Goal: Task Accomplishment & Management: Use online tool/utility

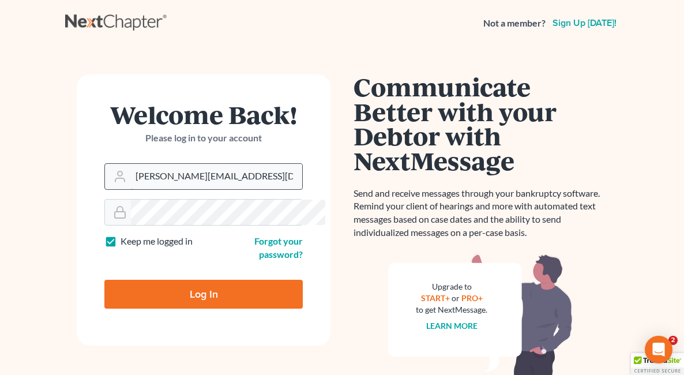
click at [195, 171] on input "brooke@johnlentz.com" at bounding box center [216, 176] width 171 height 25
type input "[EMAIL_ADDRESS][DOMAIN_NAME]"
click at [136, 280] on input "Log In" at bounding box center [203, 294] width 198 height 29
type input "Thinking..."
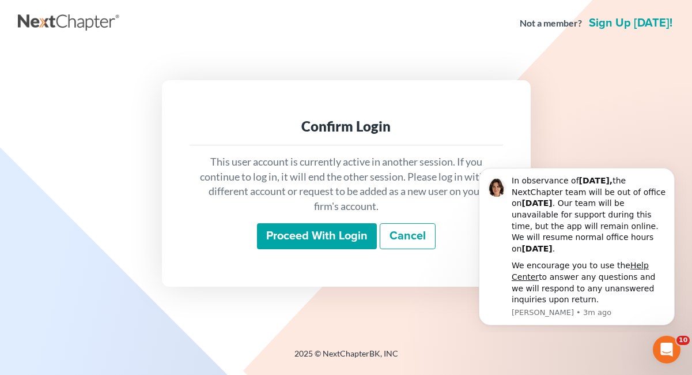
click at [309, 236] on input "Proceed with login" at bounding box center [317, 236] width 120 height 27
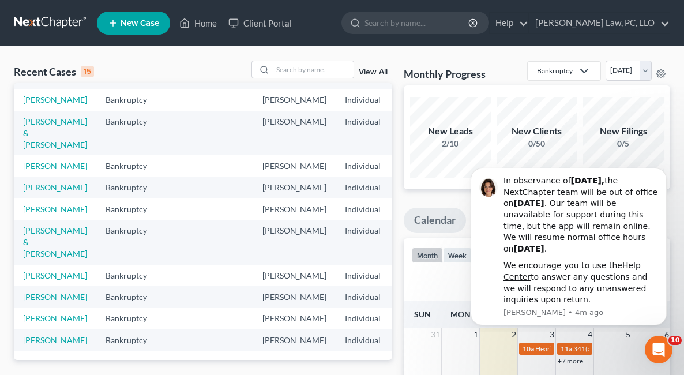
scroll to position [231, 0]
click at [39, 164] on link "[PERSON_NAME]" at bounding box center [55, 166] width 64 height 10
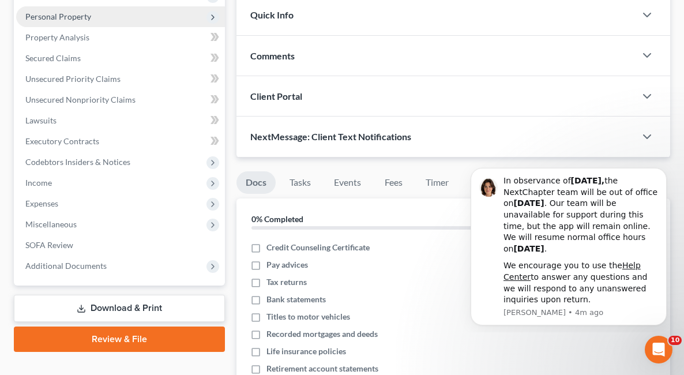
scroll to position [236, 0]
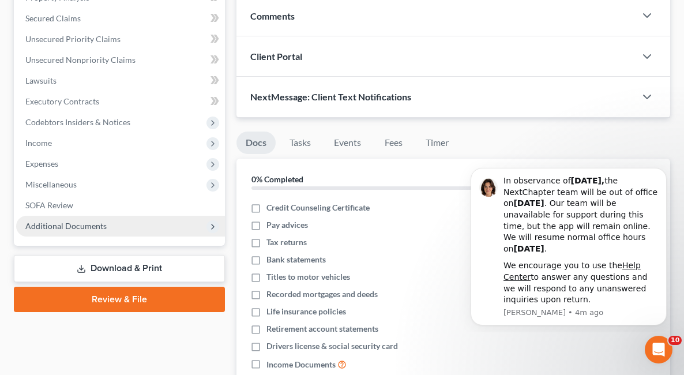
click at [132, 224] on span "Additional Documents" at bounding box center [120, 226] width 209 height 21
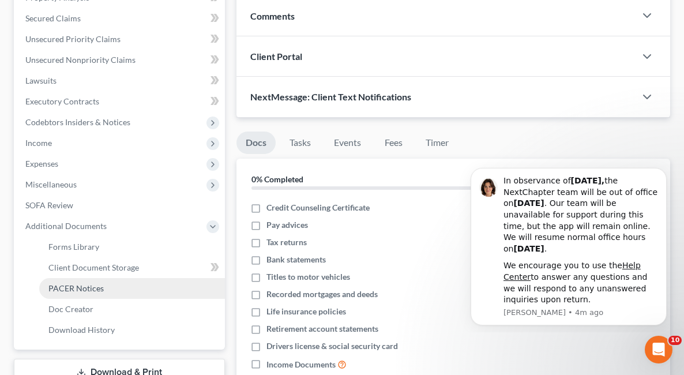
click at [79, 293] on link "PACER Notices" at bounding box center [132, 288] width 186 height 21
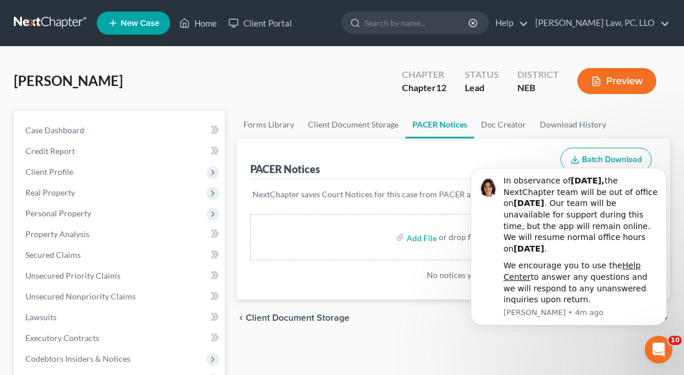
click at [338, 334] on div "chevron_left Client Document Storage Doc Creator chevron_right" at bounding box center [452, 317] width 433 height 37
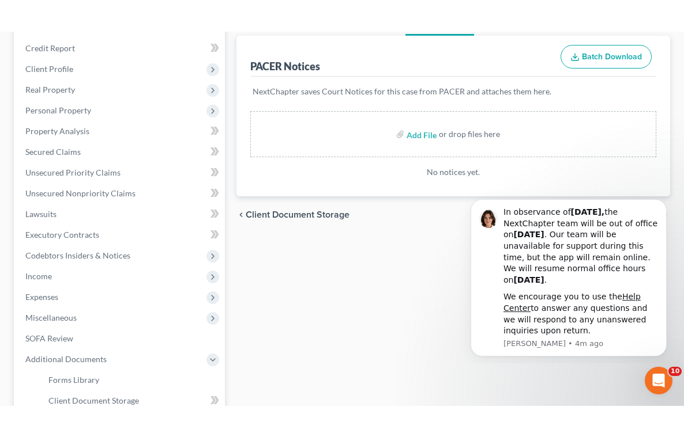
scroll to position [115, 0]
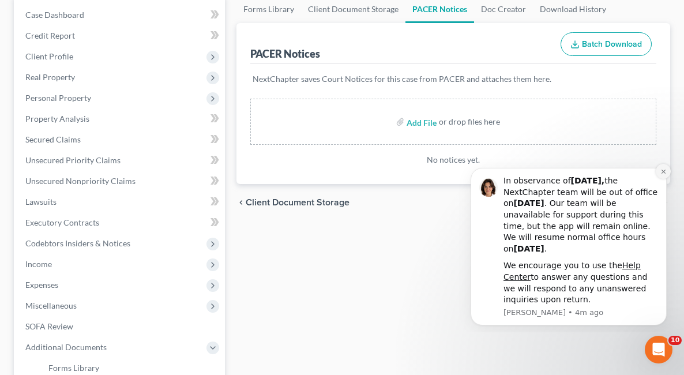
click at [659, 174] on button "Dismiss notification" at bounding box center [662, 171] width 15 height 15
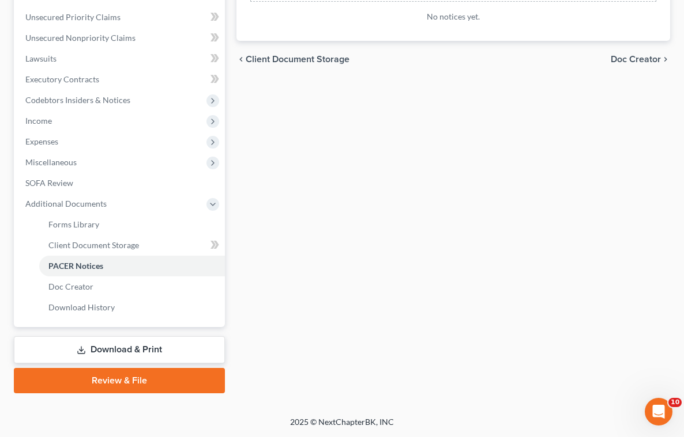
scroll to position [0, 0]
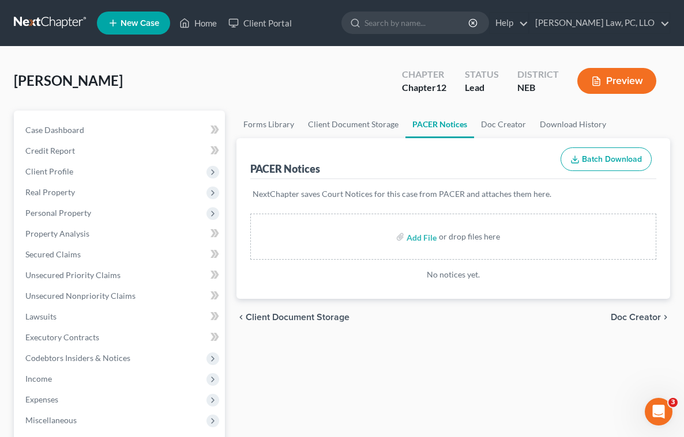
click at [382, 416] on div "Forms Library Client Document Storage PACER Notices Doc Creator Download Histor…" at bounding box center [453, 381] width 445 height 541
click at [433, 366] on div "Forms Library Client Document Storage PACER Notices Doc Creator Download Histor…" at bounding box center [453, 381] width 445 height 541
drag, startPoint x: 402, startPoint y: 322, endPoint x: 373, endPoint y: 274, distance: 55.4
click at [402, 322] on div "chevron_left Client Document Storage Doc Creator chevron_right" at bounding box center [452, 317] width 433 height 37
click at [397, 346] on div "Forms Library Client Document Storage PACER Notices Doc Creator Download Histor…" at bounding box center [453, 381] width 445 height 541
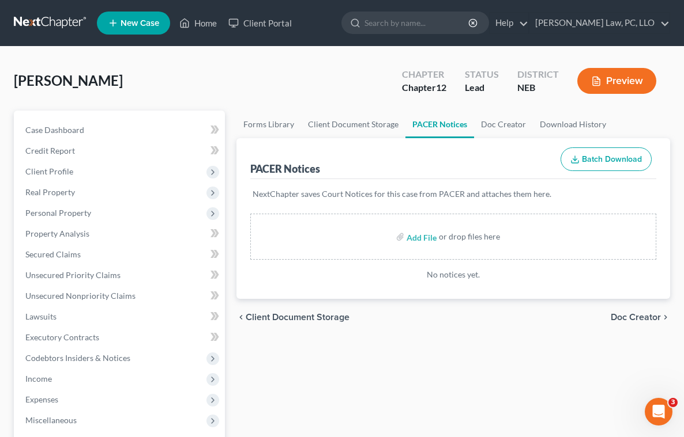
click at [53, 28] on link at bounding box center [51, 23] width 74 height 21
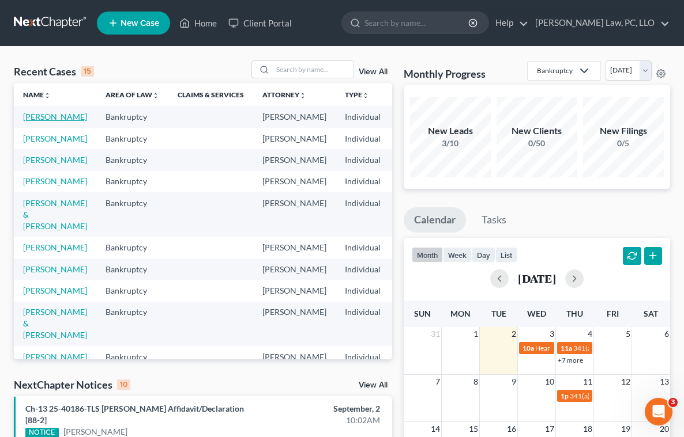
click at [33, 120] on link "[PERSON_NAME]" at bounding box center [55, 117] width 64 height 10
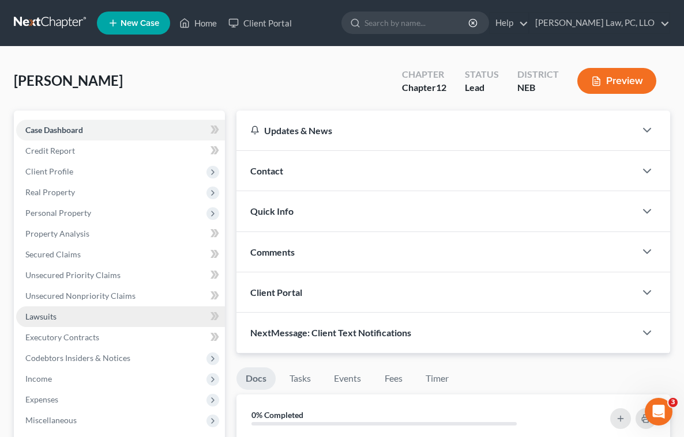
scroll to position [173, 0]
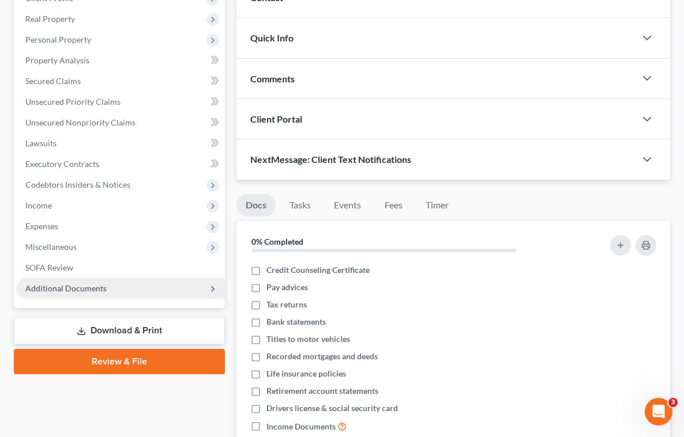
click at [100, 285] on span "Additional Documents" at bounding box center [65, 289] width 81 height 10
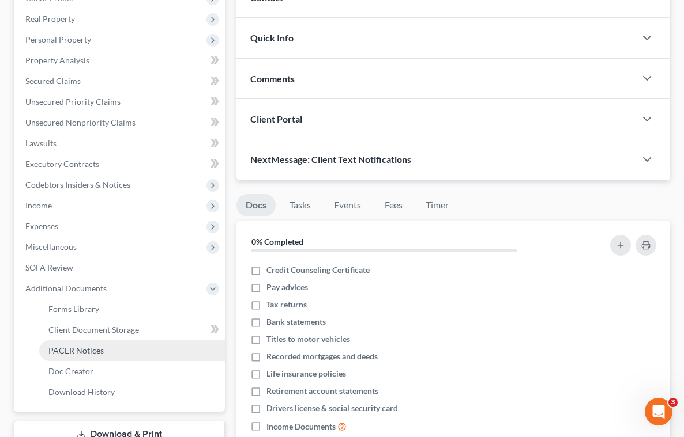
click at [96, 353] on span "PACER Notices" at bounding box center [75, 351] width 55 height 10
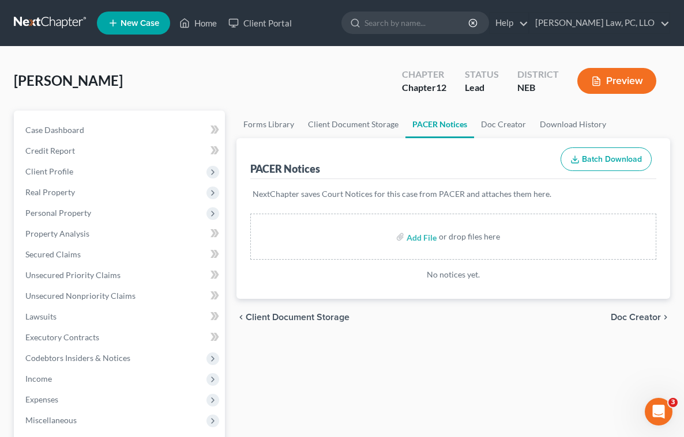
click at [544, 358] on div "Forms Library Client Document Storage PACER Notices Doc Creator Download Histor…" at bounding box center [453, 381] width 445 height 541
drag, startPoint x: 410, startPoint y: 341, endPoint x: 392, endPoint y: 322, distance: 26.9
click at [410, 341] on div "Forms Library Client Document Storage PACER Notices Doc Creator Download Histor…" at bounding box center [453, 381] width 445 height 541
